Goal: Transaction & Acquisition: Purchase product/service

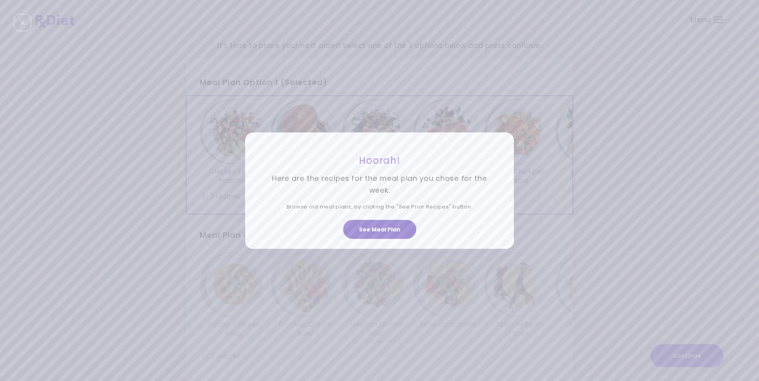
click at [378, 230] on button "See Meal Plan" at bounding box center [379, 229] width 73 height 19
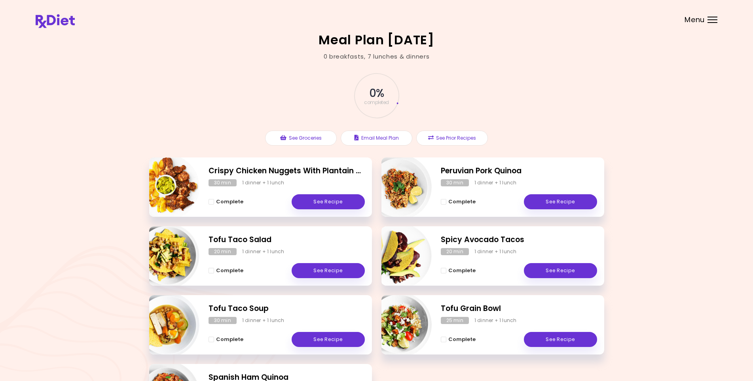
click at [711, 19] on div "Menu" at bounding box center [712, 20] width 10 height 6
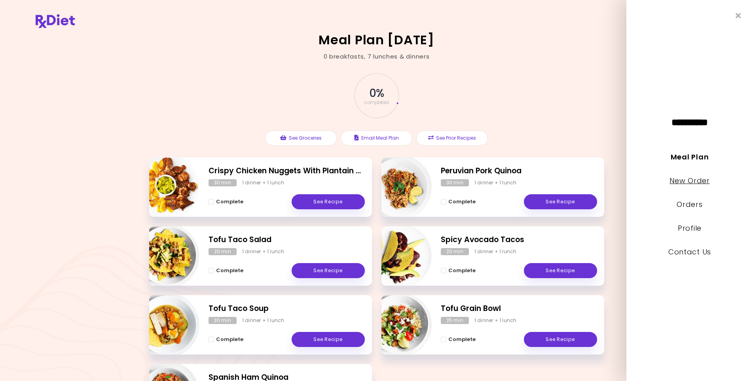
click at [687, 178] on link "New Order" at bounding box center [689, 181] width 40 height 10
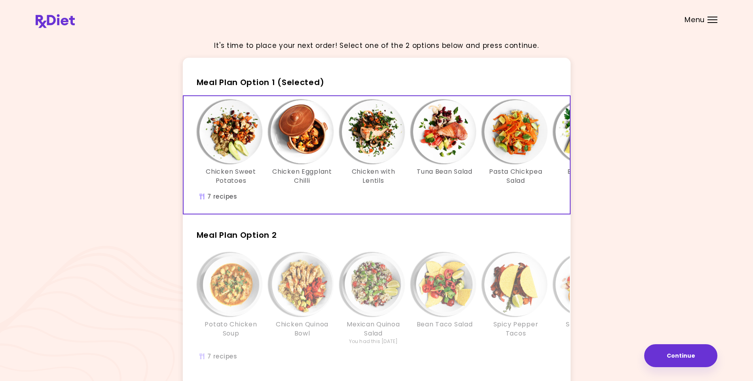
click at [427, 345] on div "Bean Taco Salad" at bounding box center [444, 299] width 71 height 92
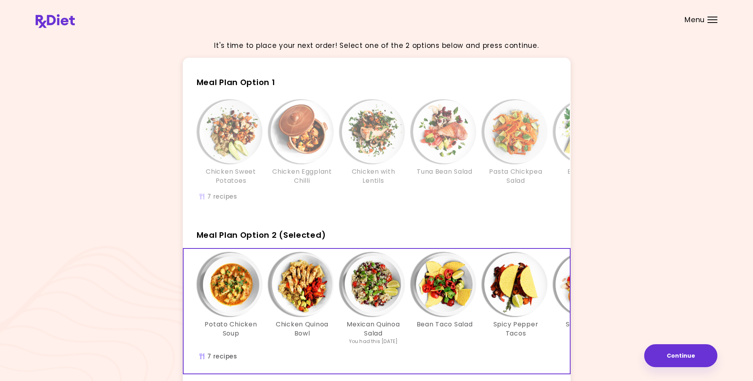
click at [367, 172] on h3 "Chicken with Lentils" at bounding box center [373, 176] width 63 height 18
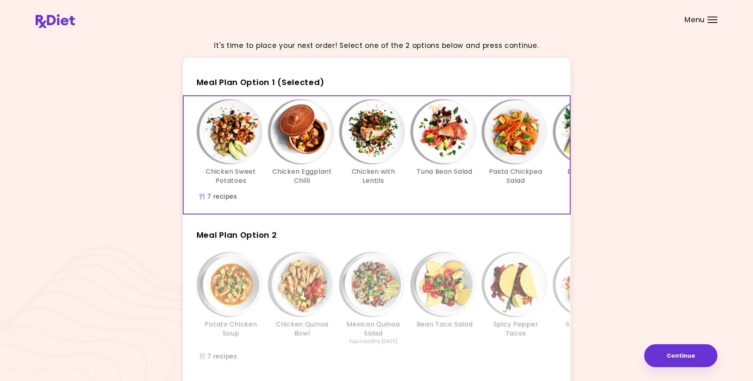
click at [348, 191] on div "Chicken Sweet Potatoes Chicken Eggplant Chilli Chicken with Lentils Tuna Bean S…" at bounding box center [444, 146] width 498 height 93
click at [367, 186] on div "Chicken Sweet Potatoes Chicken Eggplant Chilli Chicken with Lentils Tuna Bean S…" at bounding box center [444, 146] width 498 height 93
click at [368, 329] on h3 "Mexican Quinoa Salad" at bounding box center [373, 329] width 63 height 18
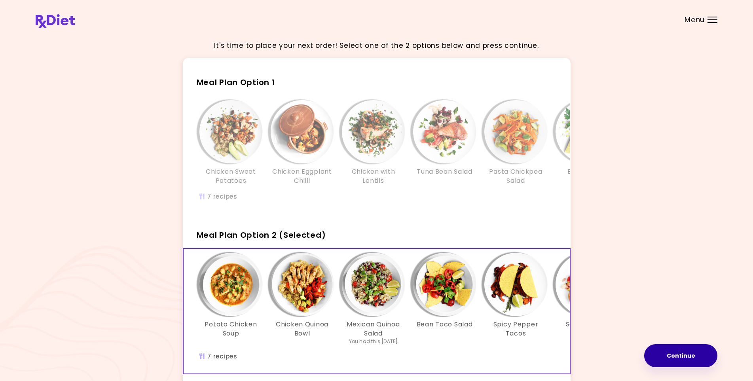
click at [671, 353] on button "Continue" at bounding box center [680, 355] width 73 height 23
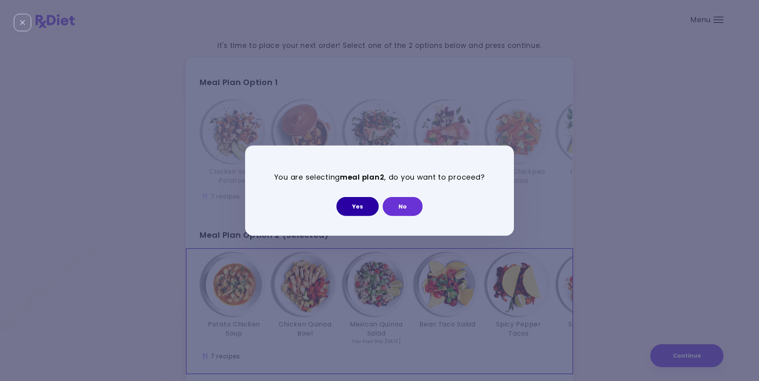
click at [353, 206] on button "Yes" at bounding box center [358, 206] width 42 height 19
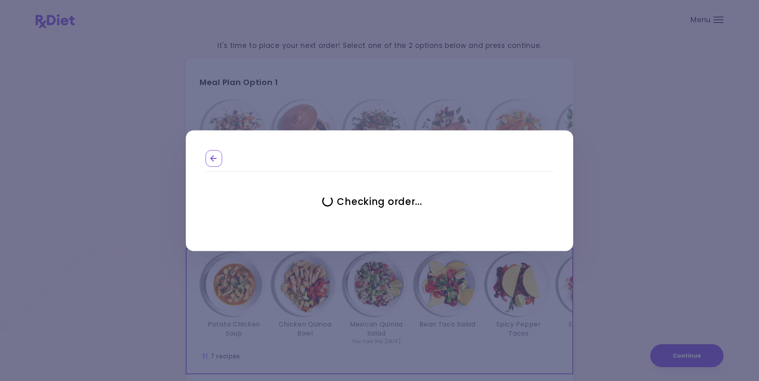
select select "**********"
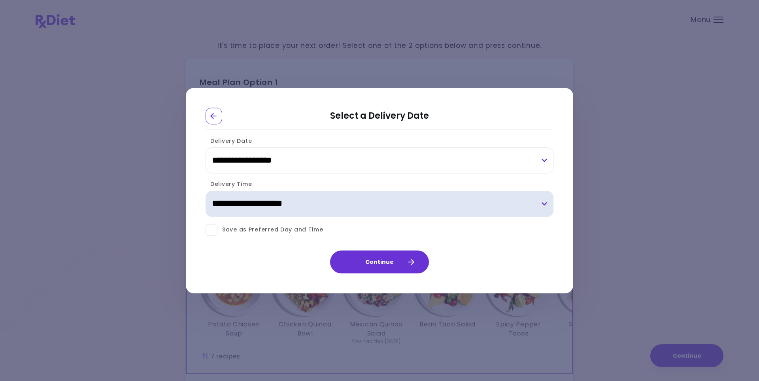
click at [310, 202] on select "**********" at bounding box center [380, 204] width 348 height 26
select select "*"
click at [206, 191] on select "**********" at bounding box center [380, 204] width 348 height 26
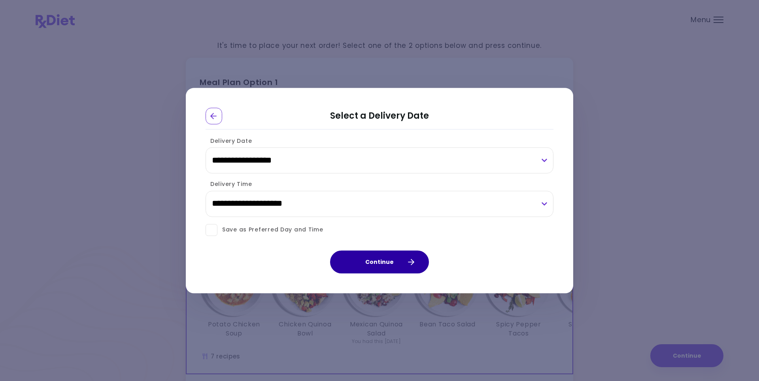
click at [398, 267] on button "Continue" at bounding box center [379, 261] width 99 height 23
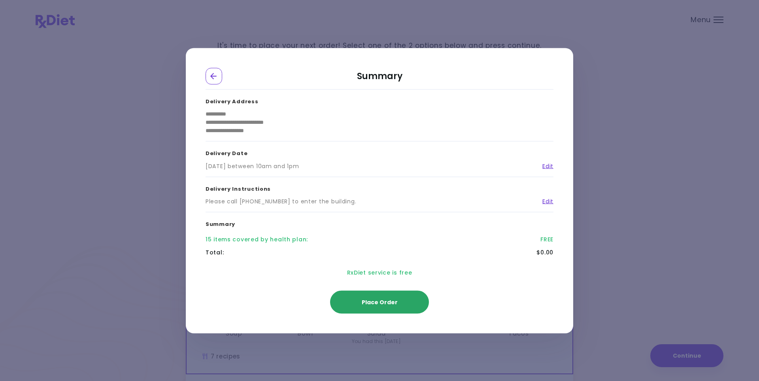
click at [399, 299] on button "Place Order" at bounding box center [379, 301] width 99 height 23
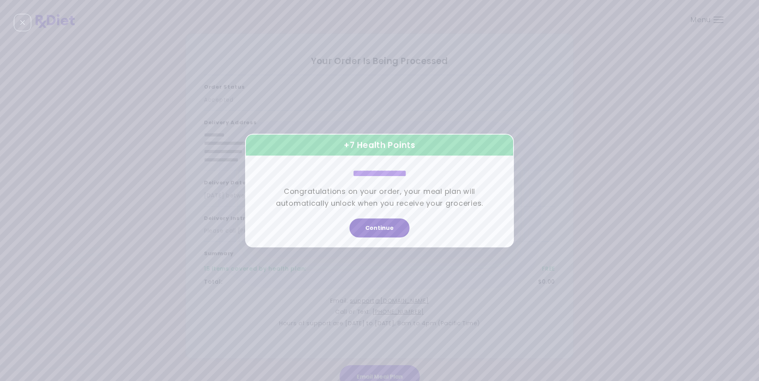
click at [362, 229] on button "Continue" at bounding box center [380, 227] width 60 height 19
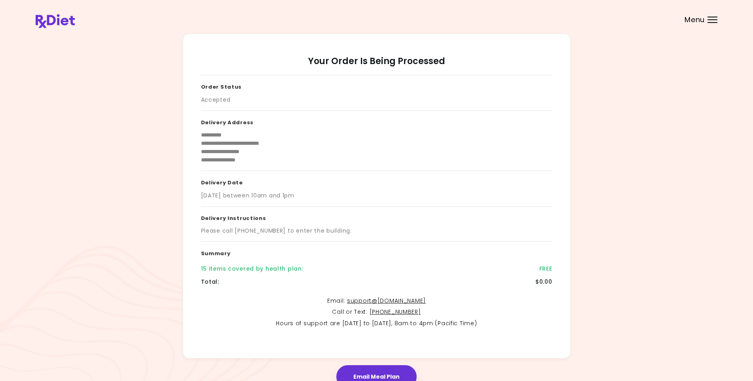
click at [708, 19] on div at bounding box center [712, 19] width 10 height 1
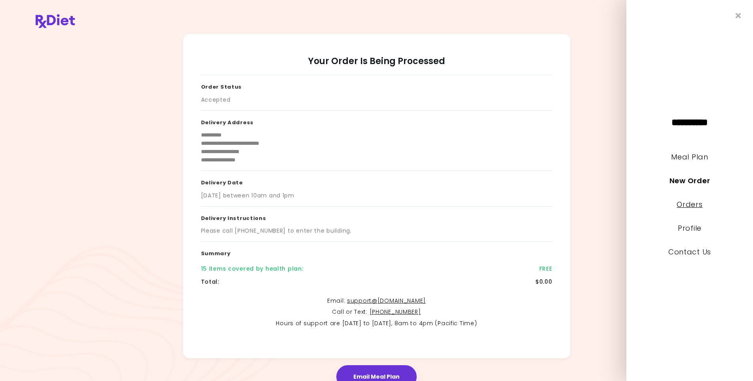
click at [693, 209] on link "Orders" at bounding box center [689, 204] width 26 height 10
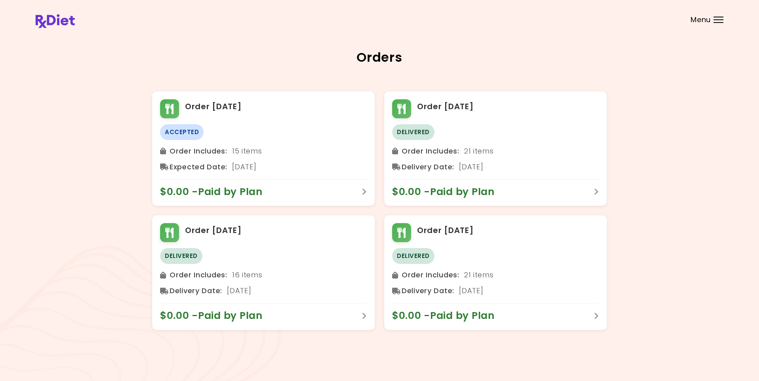
click at [718, 19] on div at bounding box center [719, 19] width 10 height 1
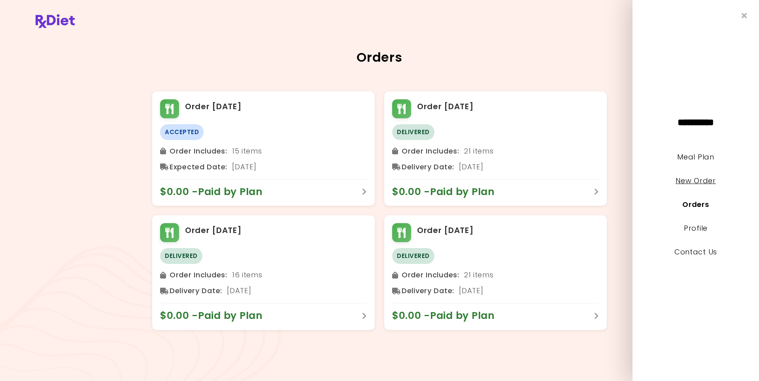
click at [692, 182] on link "New Order" at bounding box center [696, 181] width 40 height 10
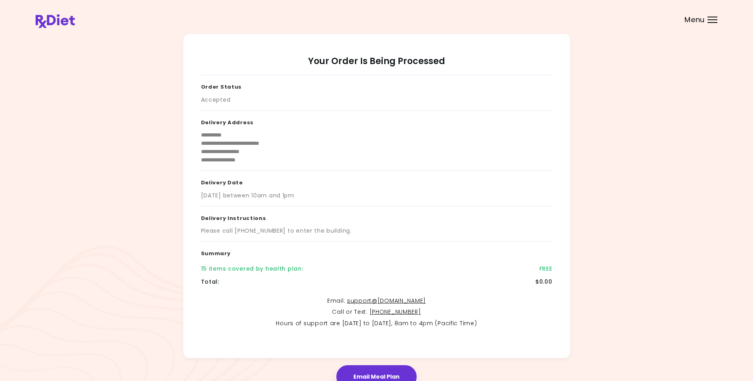
click at [709, 21] on div "Menu" at bounding box center [712, 20] width 10 height 6
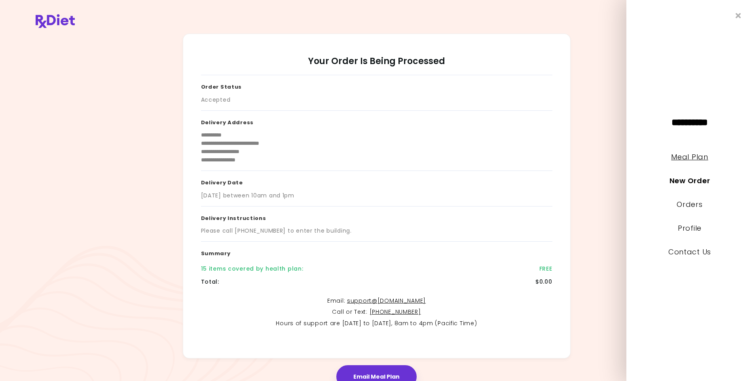
click at [702, 157] on link "Meal Plan" at bounding box center [689, 157] width 37 height 10
